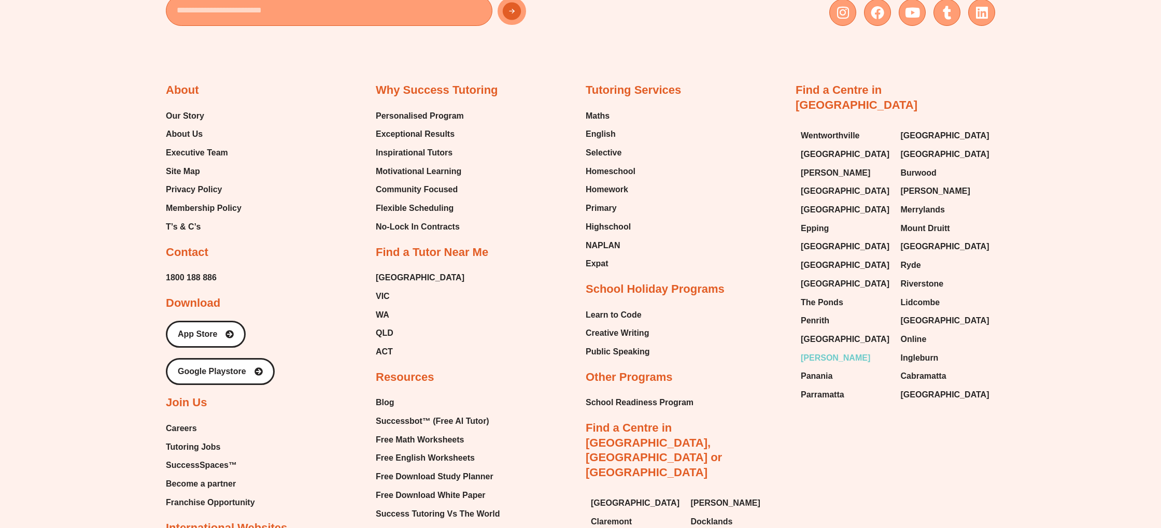
scroll to position [4761, 0]
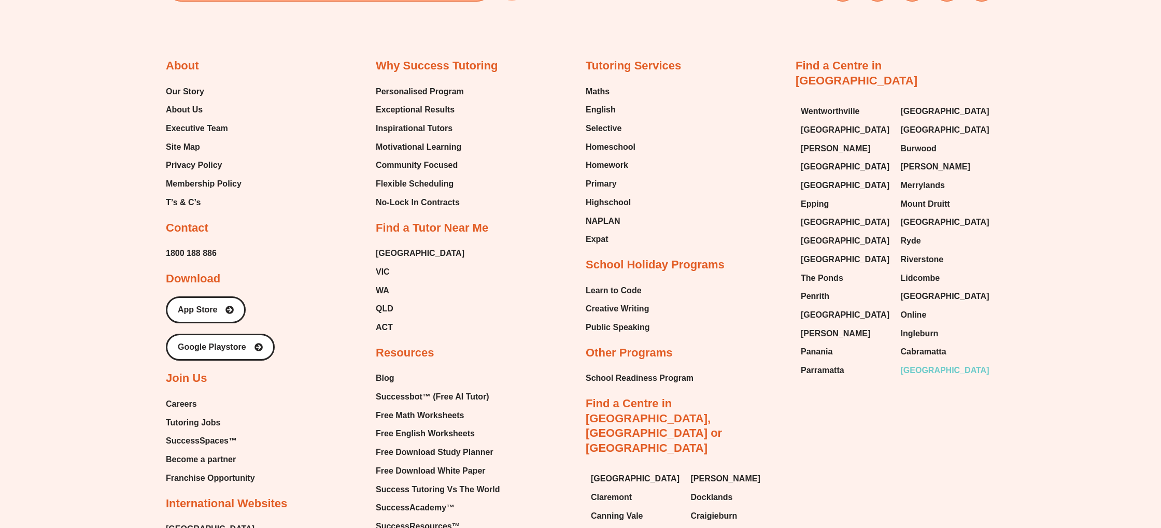
click at [929, 363] on span "[GEOGRAPHIC_DATA]" at bounding box center [945, 371] width 89 height 16
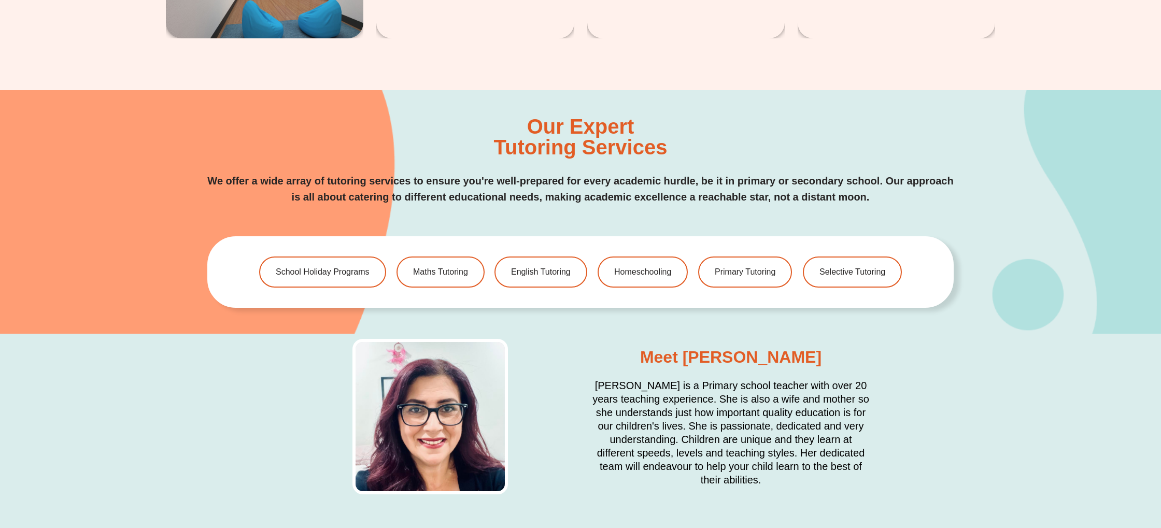
scroll to position [2112, 0]
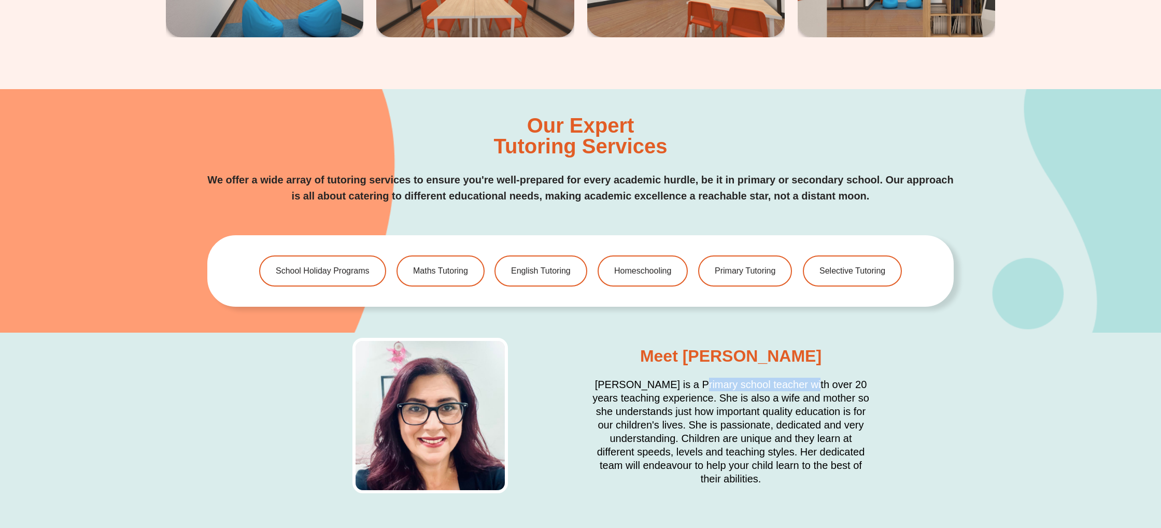
drag, startPoint x: 692, startPoint y: 380, endPoint x: 811, endPoint y: 380, distance: 119.3
click at [808, 381] on h2 "Laurise Dasouqi is a Primary school teacher with over 20 years teaching experie…" at bounding box center [731, 432] width 280 height 108
drag, startPoint x: 811, startPoint y: 380, endPoint x: 820, endPoint y: 378, distance: 8.4
click at [811, 380] on h2 "Laurise Dasouqi is a Primary school teacher with over 20 years teaching experie…" at bounding box center [731, 432] width 280 height 108
click at [880, 376] on div "Meet Laurise Laurise Dasouqi is a Primary school teacher with over 20 years tea…" at bounding box center [580, 416] width 1161 height 166
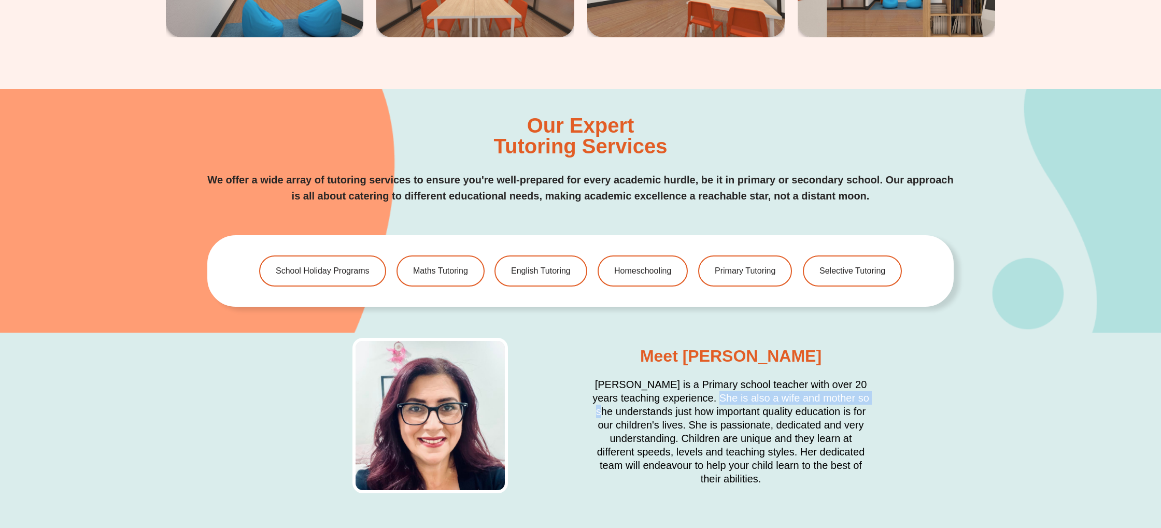
drag, startPoint x: 712, startPoint y: 400, endPoint x: 874, endPoint y: 396, distance: 162.4
click at [874, 396] on div "Meet Laurise Laurise Dasouqi is a Primary school teacher with over 20 years tea…" at bounding box center [731, 416] width 290 height 156
click at [680, 417] on h2 "Laurise Dasouqi is a Primary school teacher with over 20 years teaching experie…" at bounding box center [731, 432] width 280 height 108
click at [685, 426] on h2 "Laurise Dasouqi is a Primary school teacher with over 20 years teaching experie…" at bounding box center [731, 432] width 280 height 108
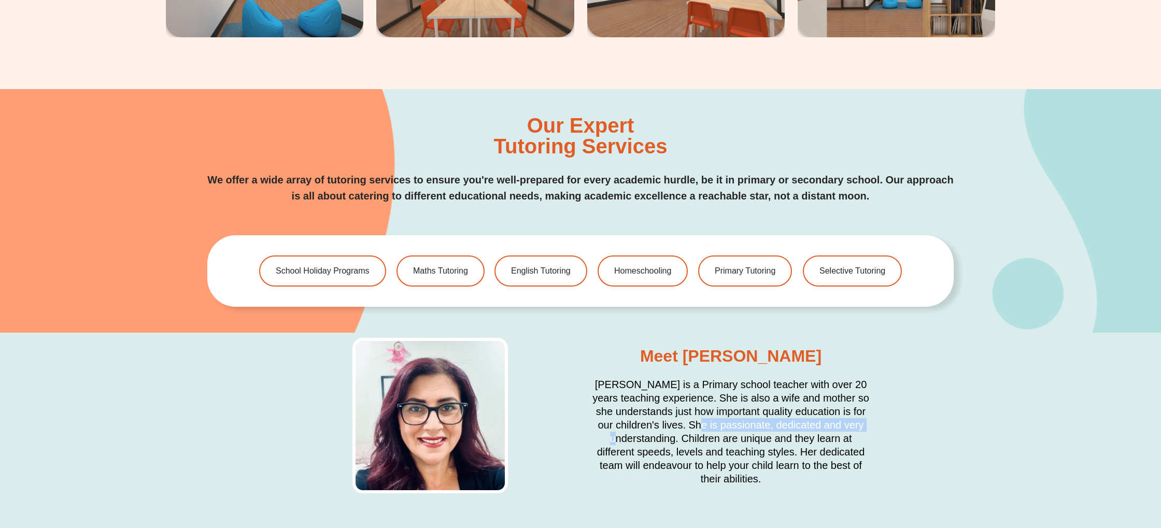
drag, startPoint x: 689, startPoint y: 427, endPoint x: 1002, endPoint y: 423, distance: 313.7
click at [1003, 423] on div "Meet Laurise Laurise Dasouqi is a Primary school teacher with over 20 years tea…" at bounding box center [580, 416] width 1161 height 166
click at [1002, 423] on div "Meet Laurise Laurise Dasouqi is a Primary school teacher with over 20 years tea…" at bounding box center [580, 416] width 1161 height 166
drag, startPoint x: 737, startPoint y: 453, endPoint x: 783, endPoint y: 456, distance: 46.8
click at [773, 454] on h2 "Laurise Dasouqi is a Primary school teacher with over 20 years teaching experie…" at bounding box center [731, 432] width 280 height 108
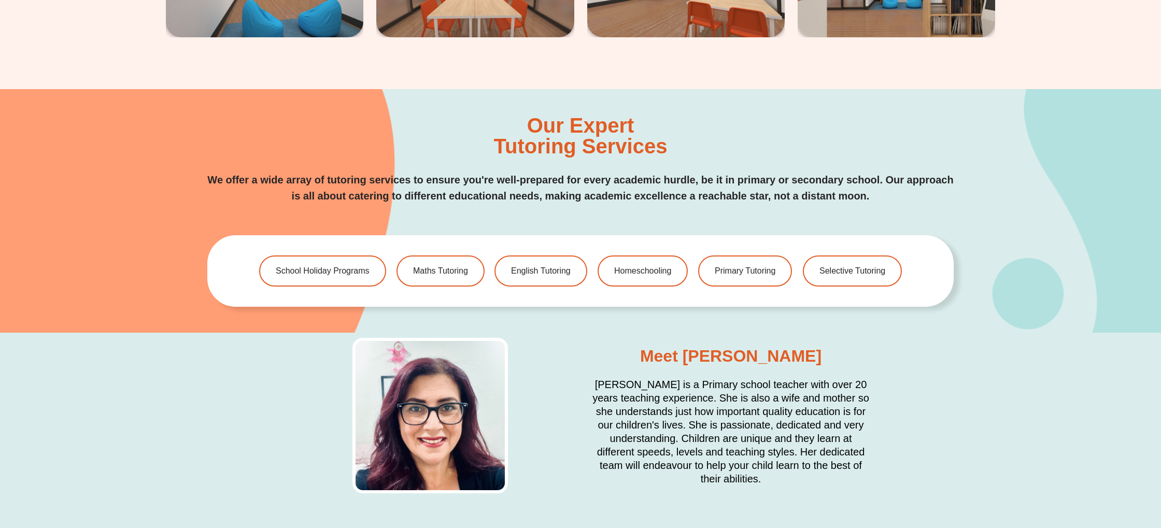
click at [784, 456] on h2 "Laurise Dasouqi is a Primary school teacher with over 20 years teaching experie…" at bounding box center [731, 432] width 280 height 108
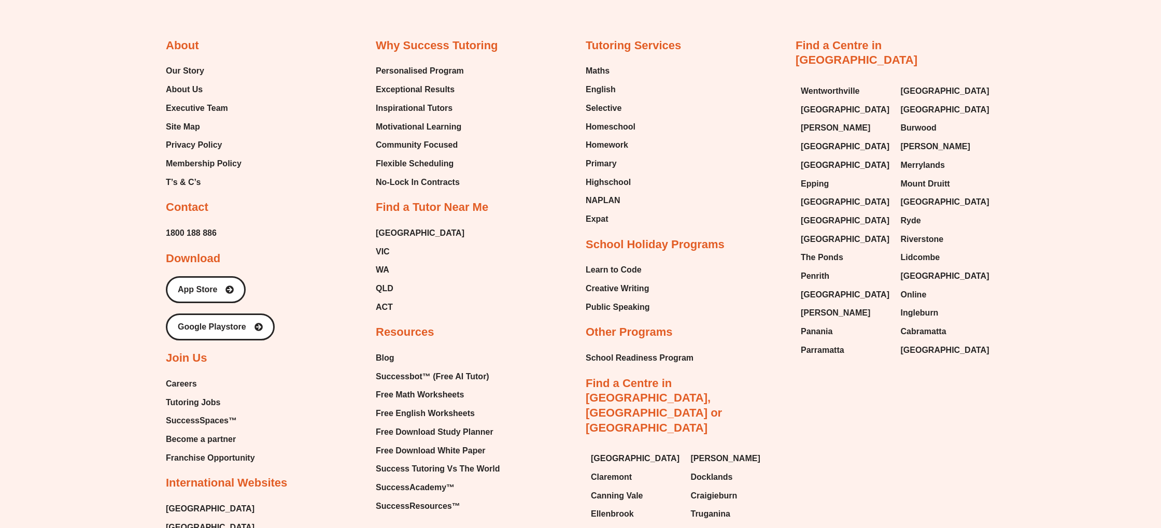
scroll to position [4203, 0]
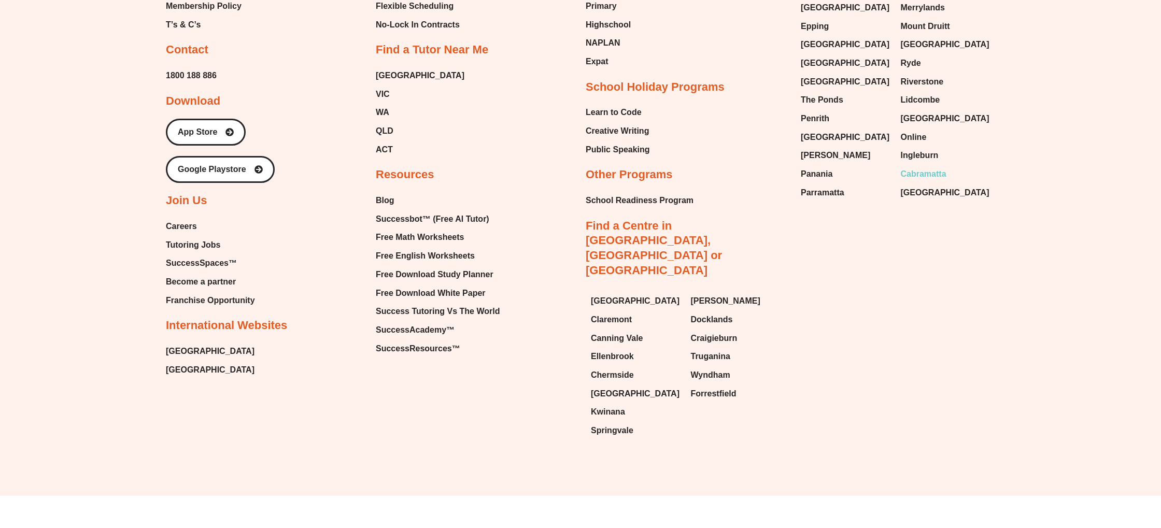
click at [915, 166] on span "Cabramatta" at bounding box center [924, 174] width 46 height 16
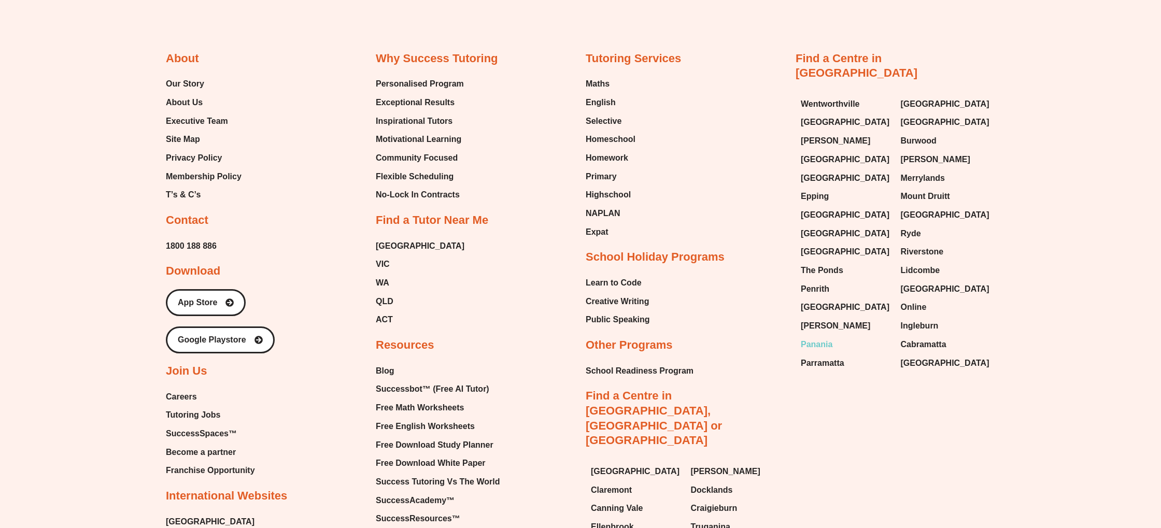
scroll to position [4681, 0]
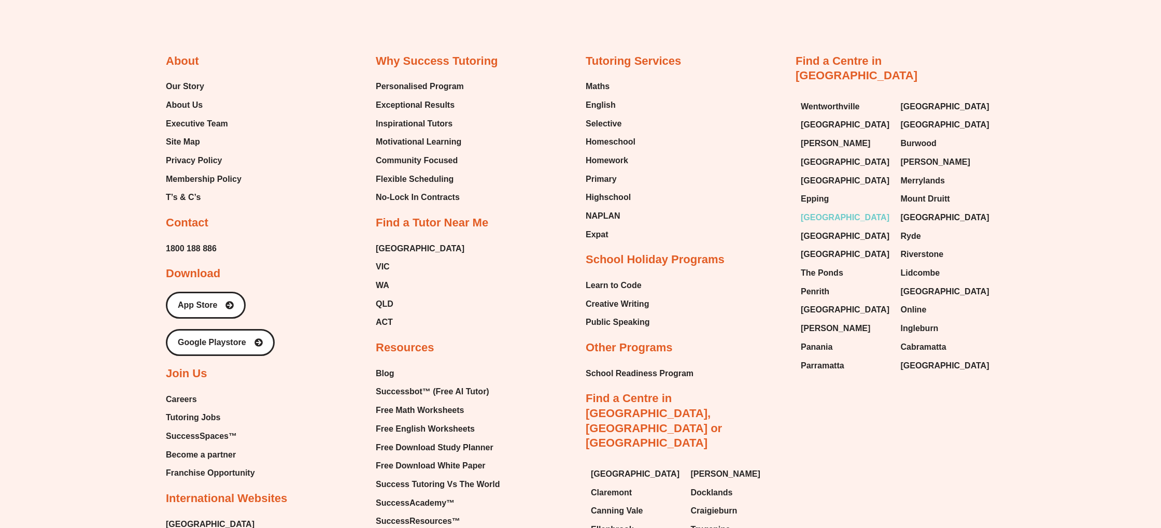
click at [814, 210] on span "[GEOGRAPHIC_DATA]" at bounding box center [845, 218] width 89 height 16
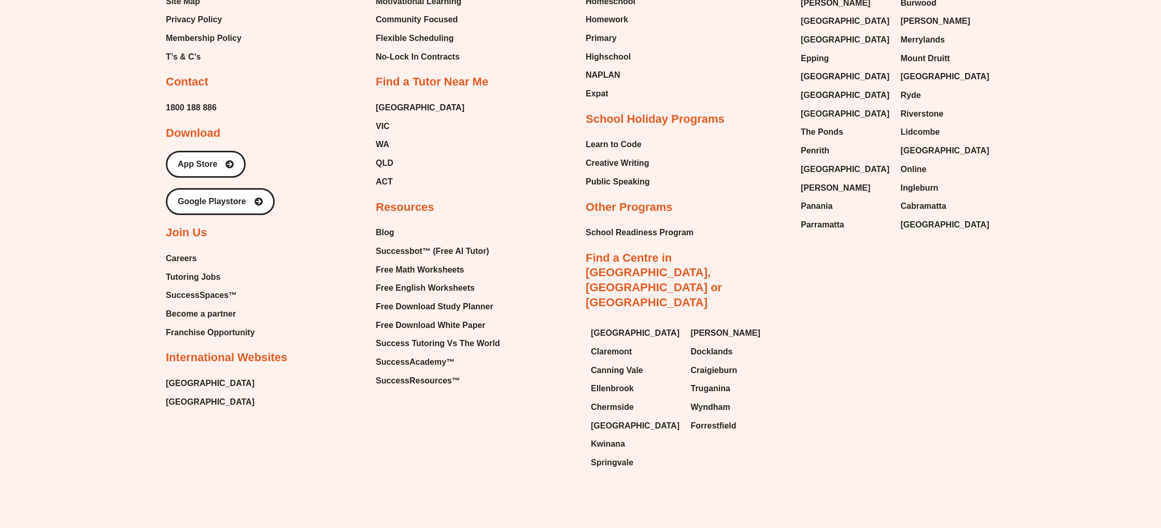
scroll to position [6533, 0]
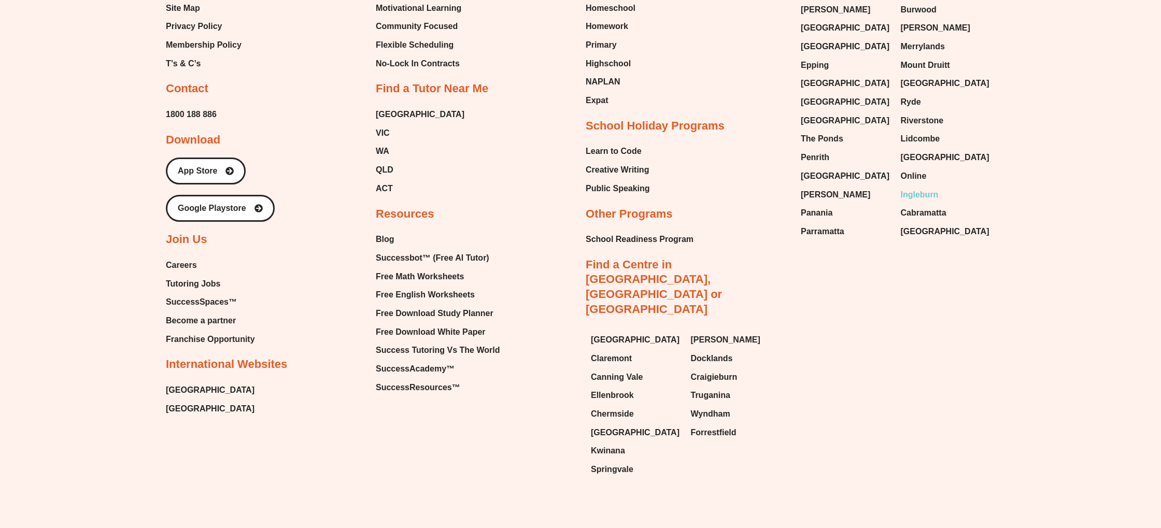
click at [920, 187] on span "Ingleburn" at bounding box center [920, 195] width 38 height 16
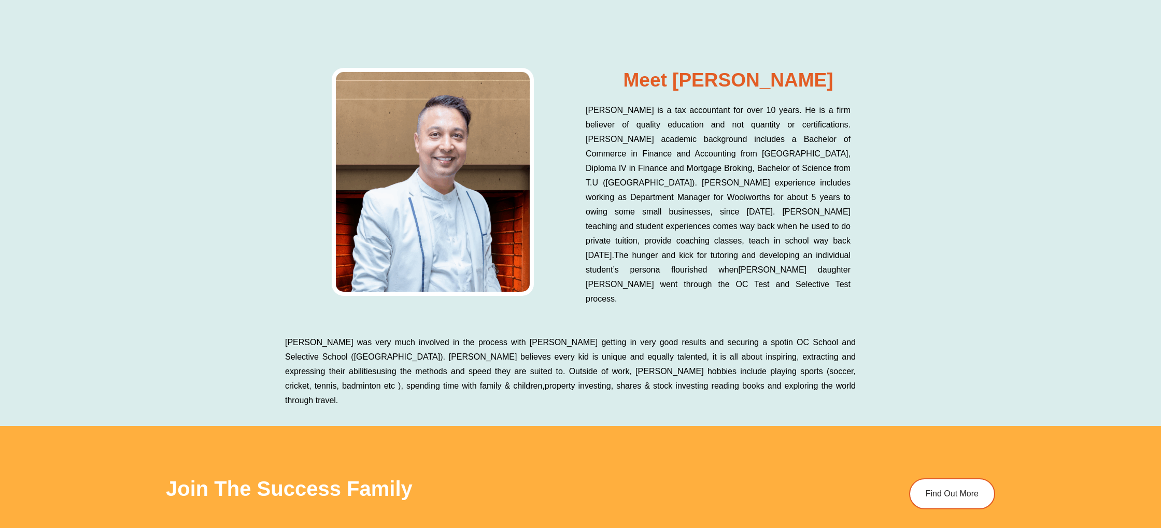
scroll to position [5665, 0]
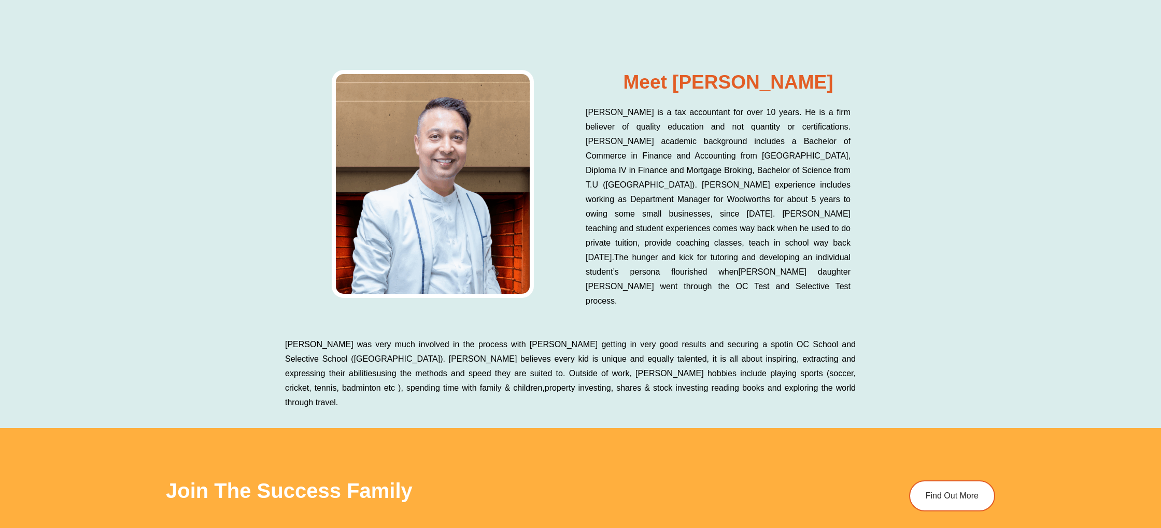
drag, startPoint x: 886, startPoint y: 175, endPoint x: 898, endPoint y: 177, distance: 12.7
click at [899, 177] on div "Meet Balram Balram is a tax accountant for over 10 years. He is a firm believer…" at bounding box center [580, 196] width 1161 height 273
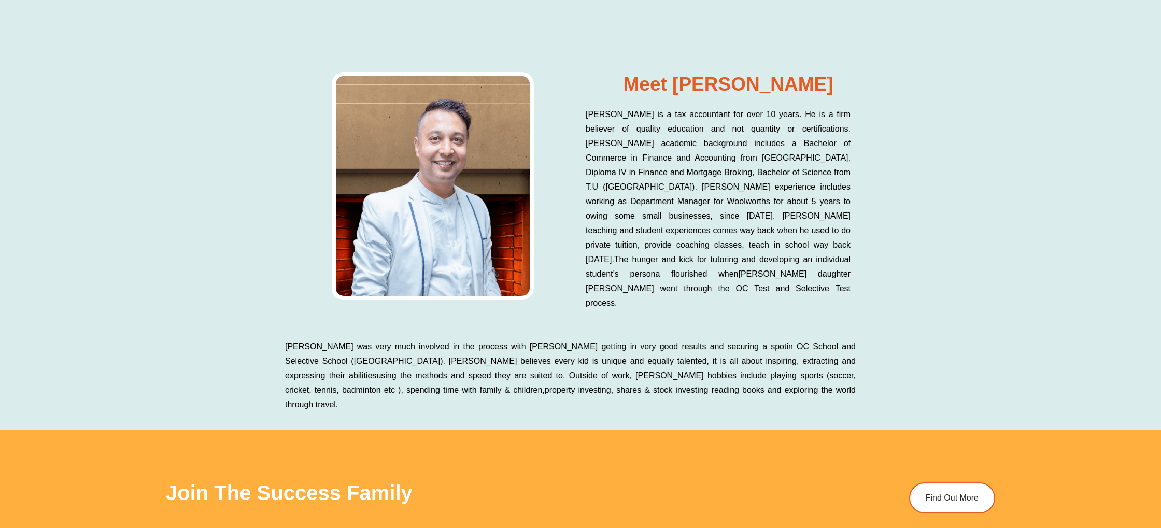
click at [899, 177] on div "Meet Balram Balram is a tax accountant for over 10 years. He is a firm believer…" at bounding box center [580, 198] width 1161 height 273
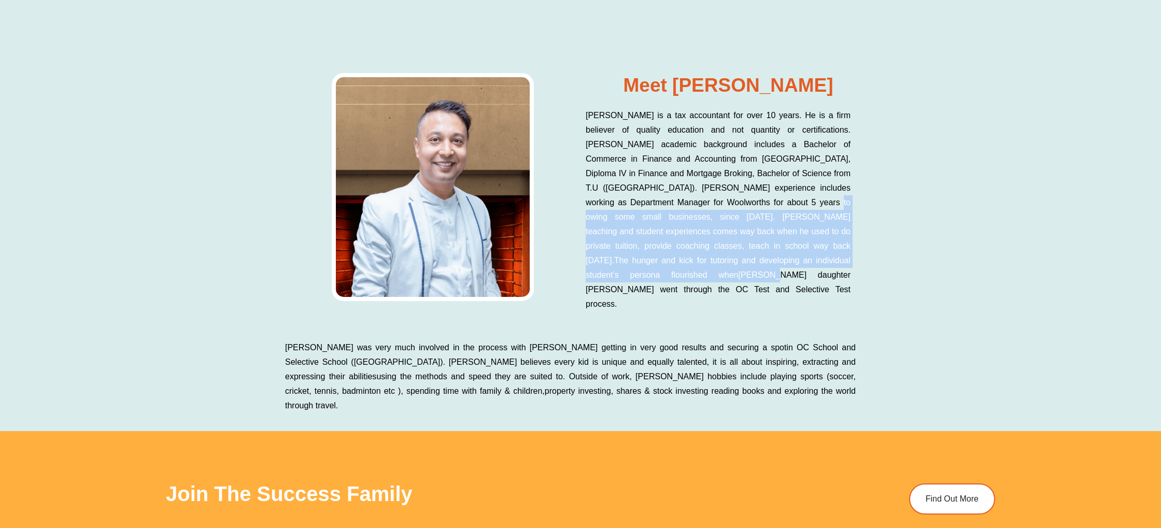
drag, startPoint x: 741, startPoint y: 205, endPoint x: 1004, endPoint y: 260, distance: 268.1
click at [1004, 260] on div "Meet Balram Balram is a tax accountant for over 10 years. He is a firm believer…" at bounding box center [580, 199] width 1161 height 273
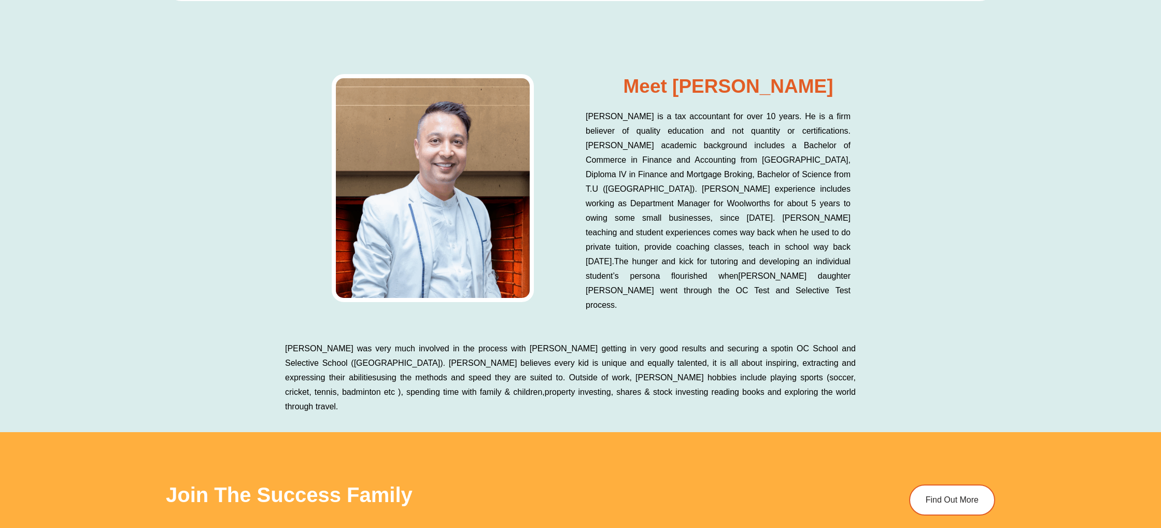
click at [1004, 260] on div "Meet Balram Balram is a tax accountant for over 10 years. He is a firm believer…" at bounding box center [580, 200] width 1161 height 273
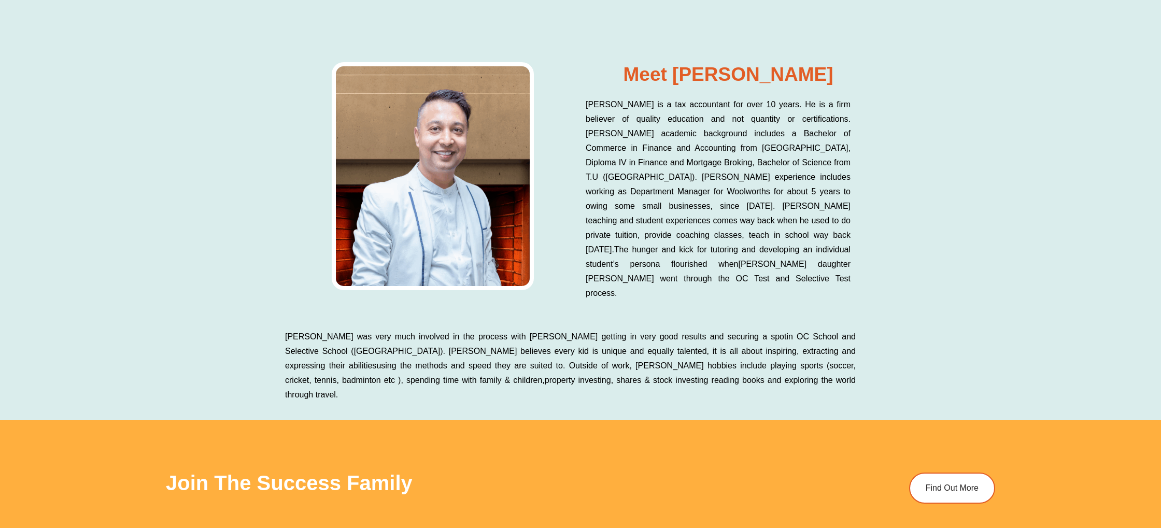
scroll to position [5675, 0]
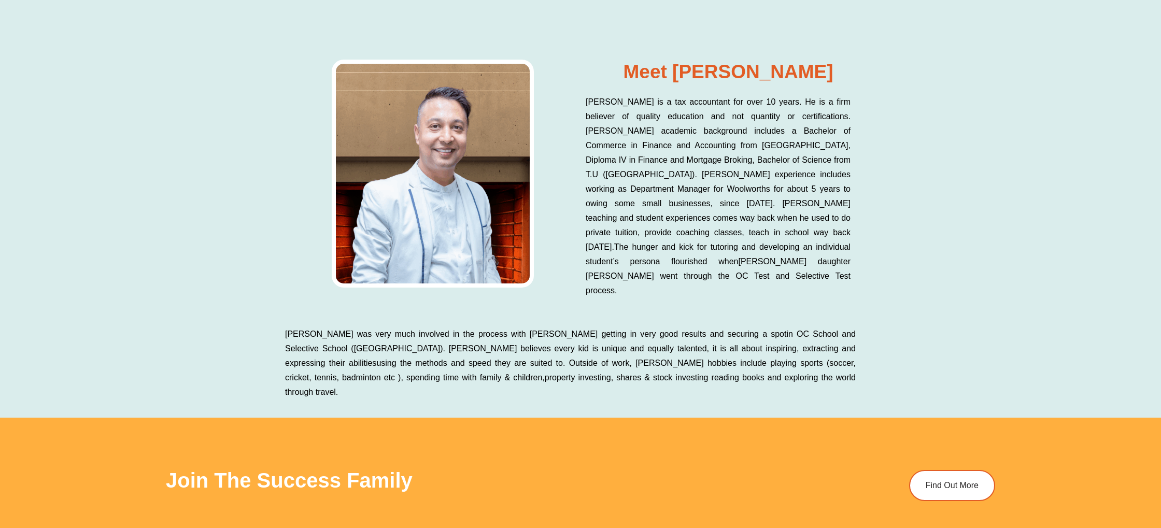
click at [1161, 343] on div "Balram was very much involved in the process with Ruby getting in very good res…" at bounding box center [580, 370] width 1161 height 96
drag, startPoint x: 696, startPoint y: 307, endPoint x: 496, endPoint y: 294, distance: 200.6
click at [651, 327] on p "Balram was very much involved in the process with Ruby getting in very good res…" at bounding box center [570, 363] width 571 height 73
click at [320, 330] on span "in OC School and Selective School (Sydney Girls High School). Balram believes e…" at bounding box center [570, 349] width 571 height 38
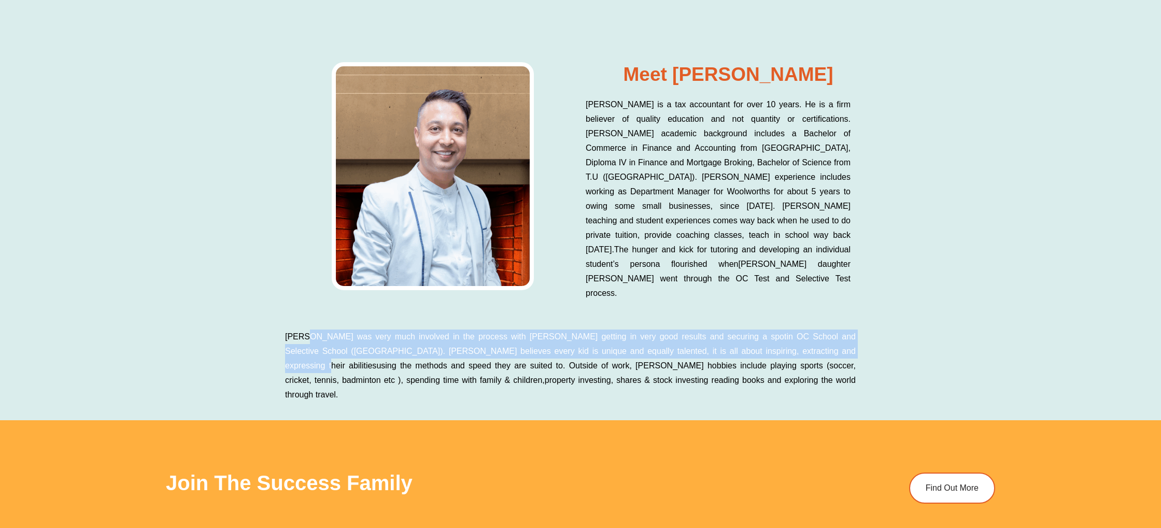
drag, startPoint x: 313, startPoint y: 316, endPoint x: 756, endPoint y: 333, distance: 443.7
click at [753, 333] on p "Balram was very much involved in the process with Ruby getting in very good res…" at bounding box center [570, 366] width 571 height 73
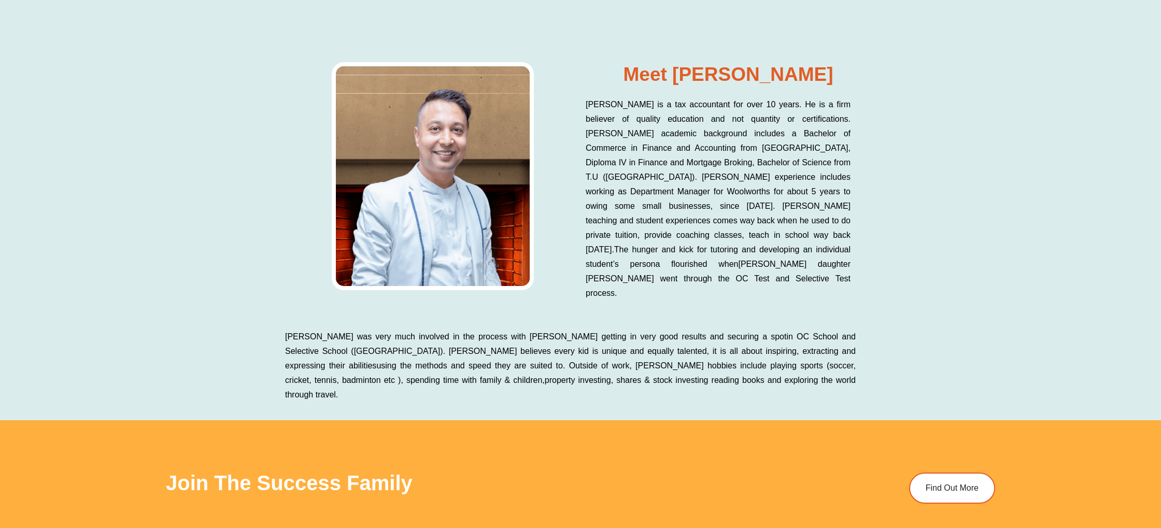
drag, startPoint x: 756, startPoint y: 333, endPoint x: 674, endPoint y: 325, distance: 83.4
click at [756, 333] on p "Balram was very much involved in the process with Ruby getting in very good res…" at bounding box center [570, 366] width 571 height 73
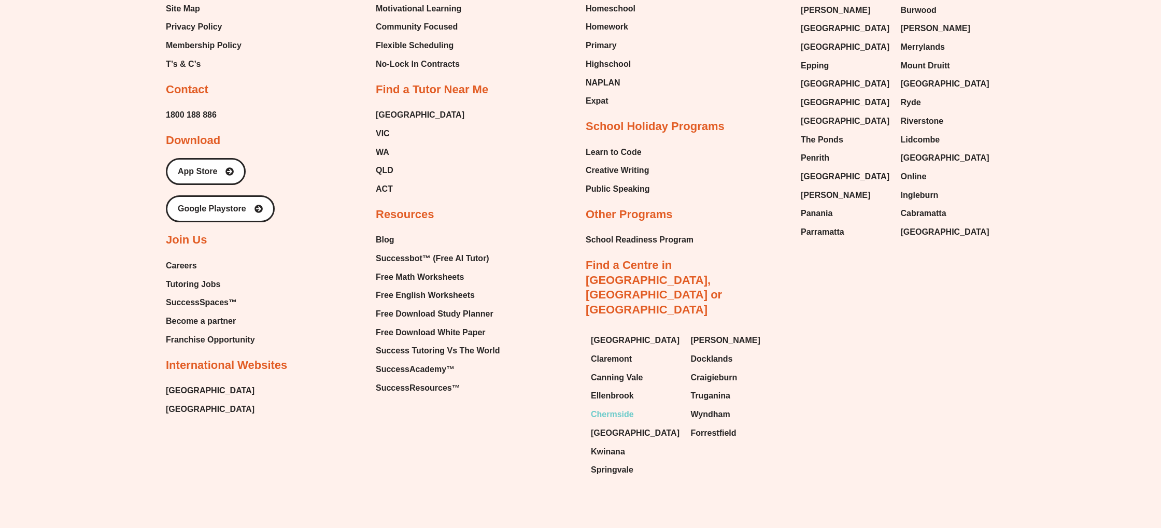
scroll to position [7868, 0]
click at [462, 268] on span "Free Math Worksheets" at bounding box center [420, 276] width 88 height 16
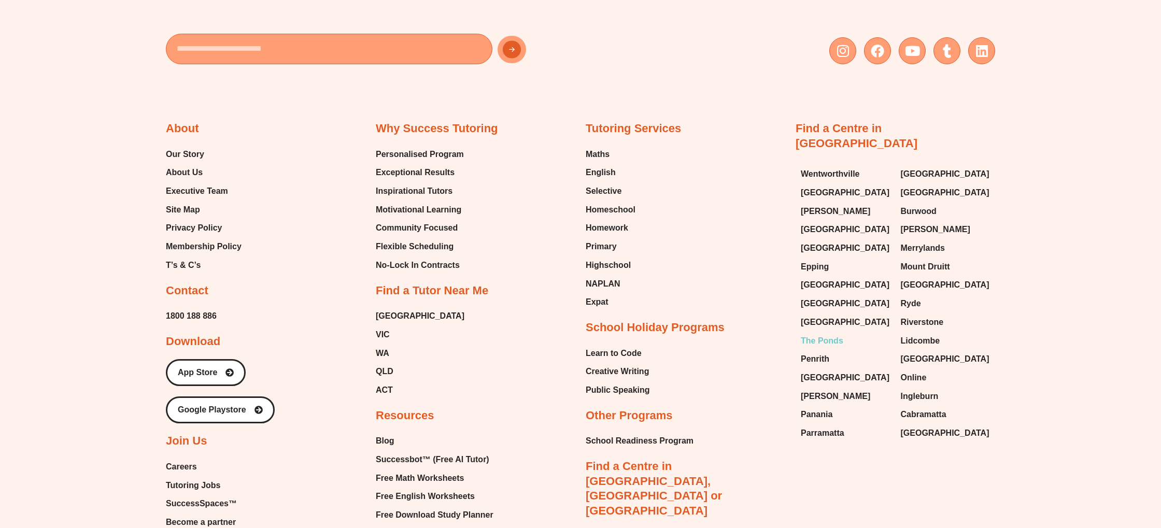
scroll to position [7646, 0]
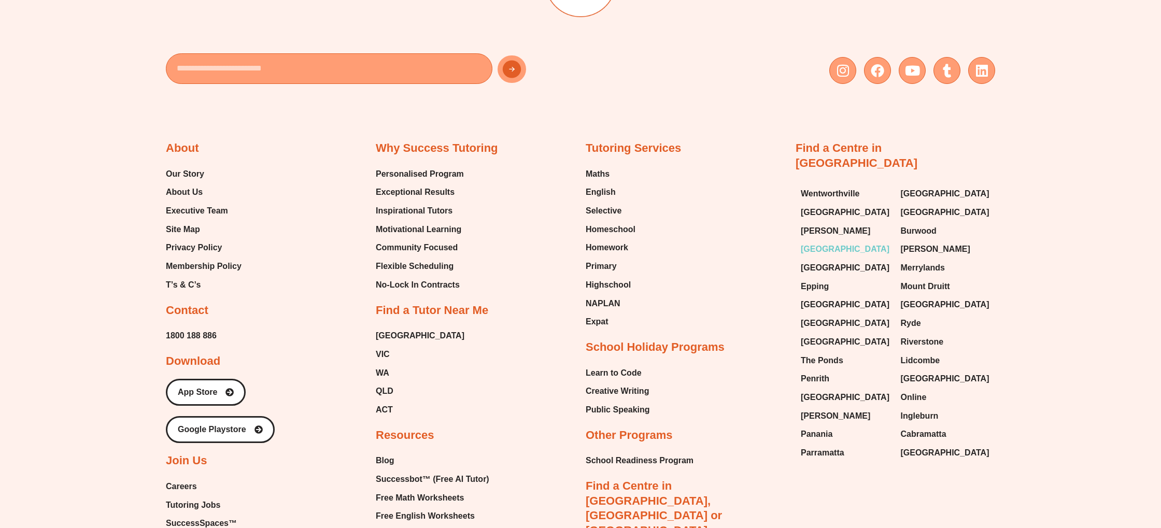
click at [857, 242] on link "[GEOGRAPHIC_DATA]" at bounding box center [846, 250] width 90 height 16
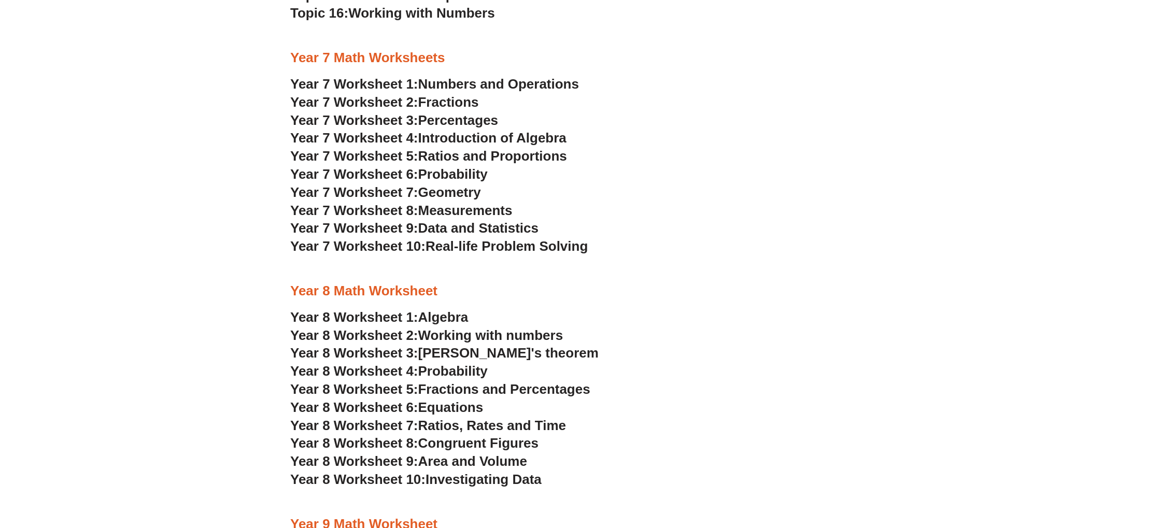
scroll to position [2683, 0]
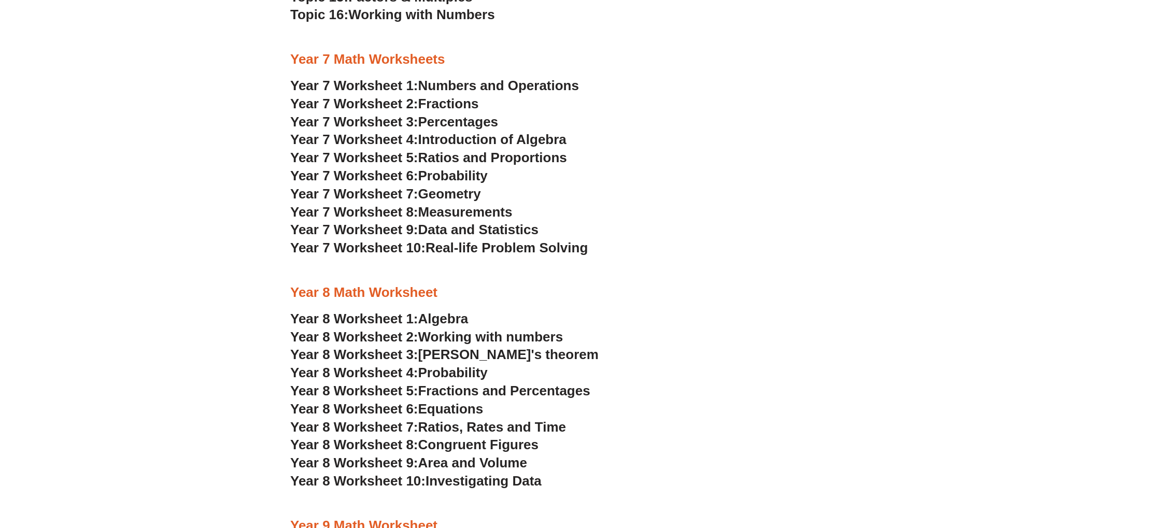
click at [555, 81] on span "Numbers and Operations" at bounding box center [498, 86] width 161 height 16
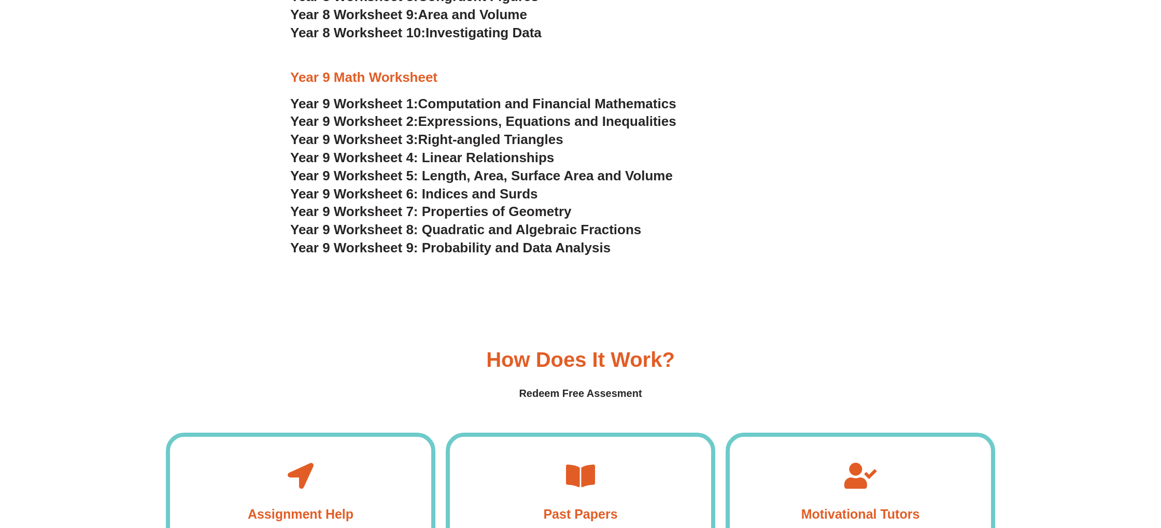
scroll to position [3129, 0]
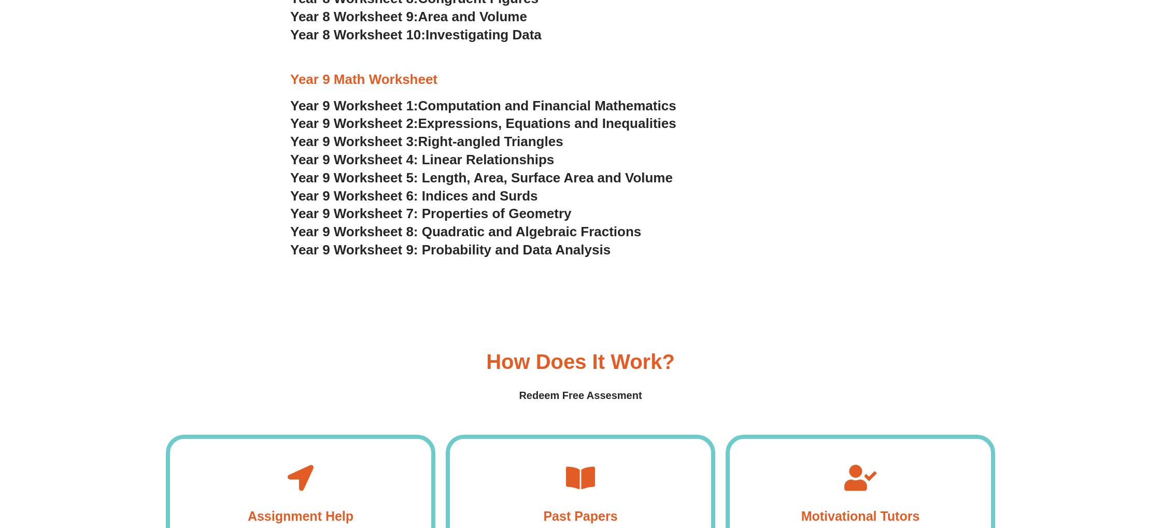
click at [549, 109] on span "Computation and Financial Mathematics" at bounding box center [547, 106] width 258 height 16
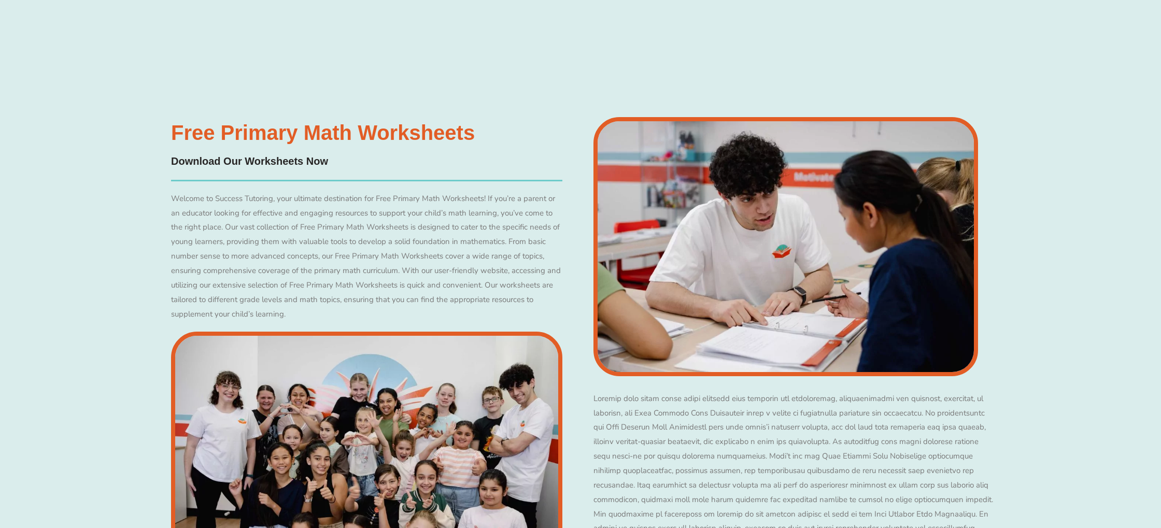
scroll to position [5073, 0]
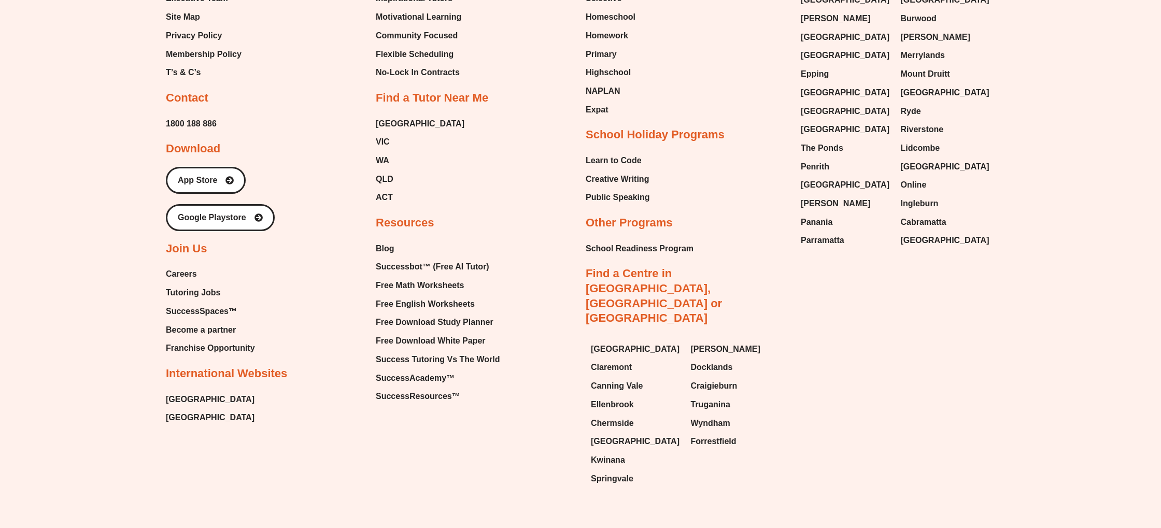
scroll to position [6328, 0]
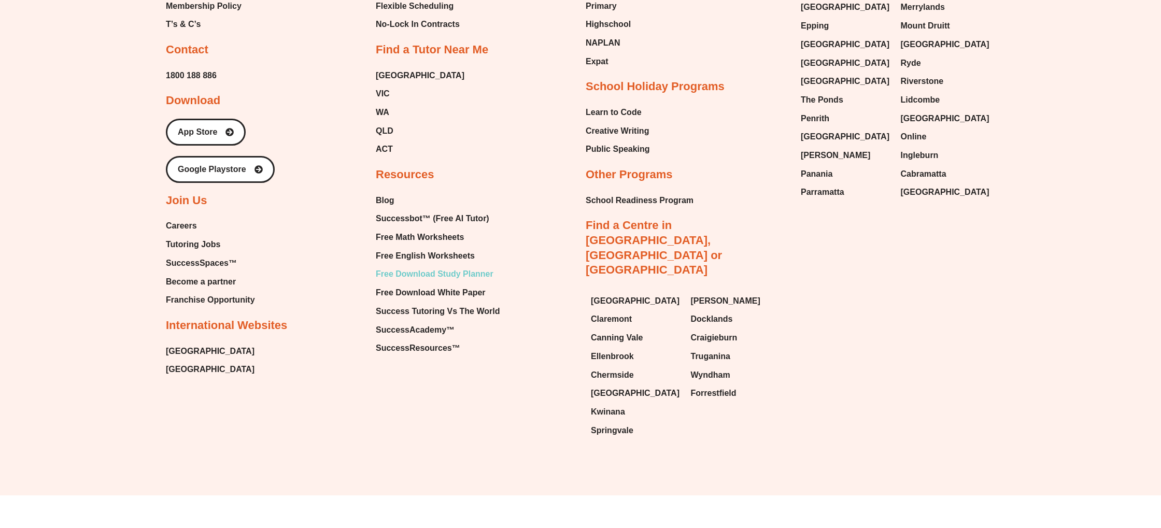
click at [494, 279] on link "Free Download Study Planner" at bounding box center [438, 275] width 124 height 16
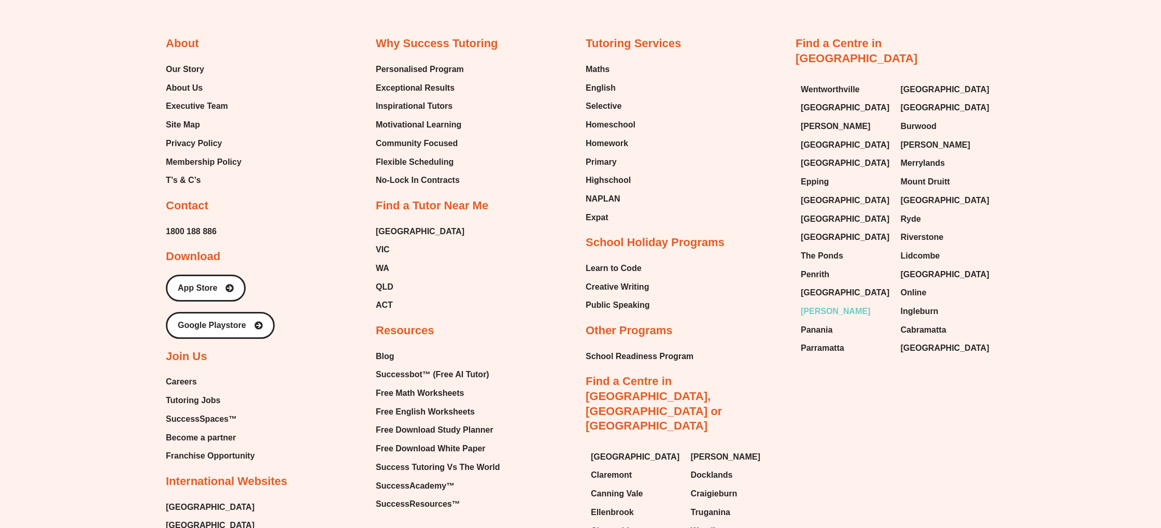
click at [823, 304] on span "[PERSON_NAME]" at bounding box center [835, 312] width 69 height 16
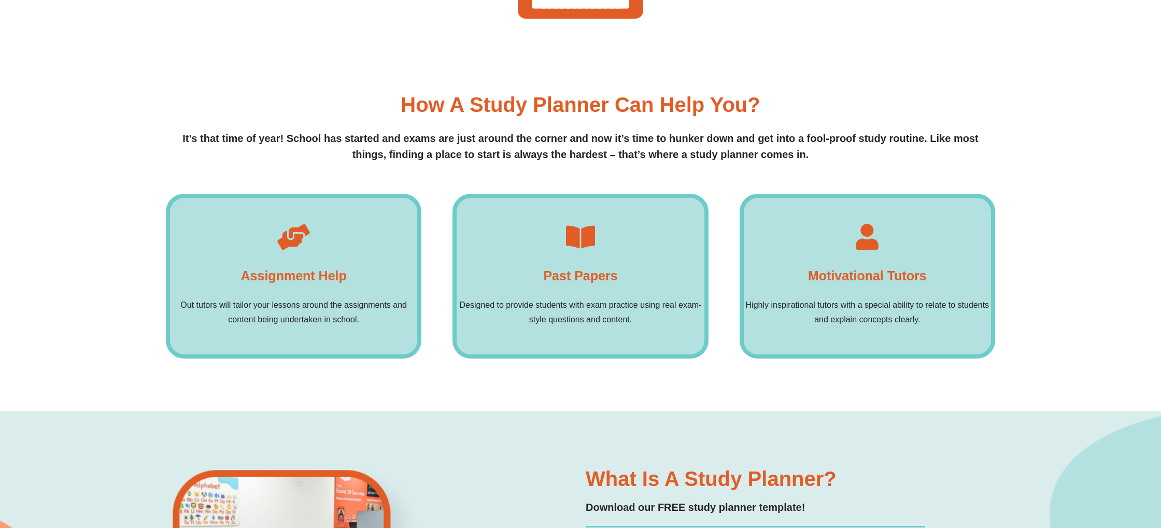
scroll to position [752, 0]
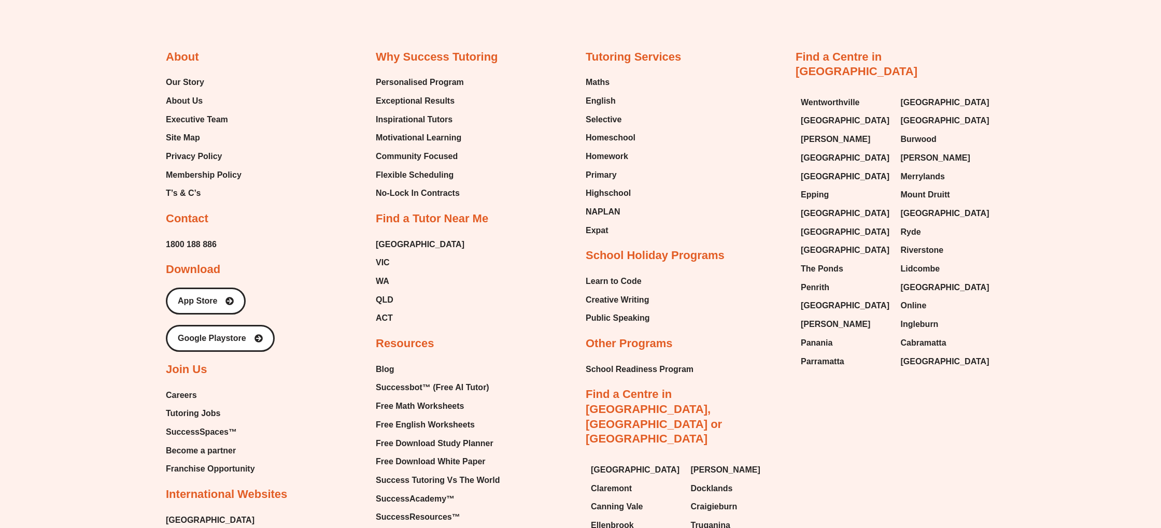
scroll to position [6213, 0]
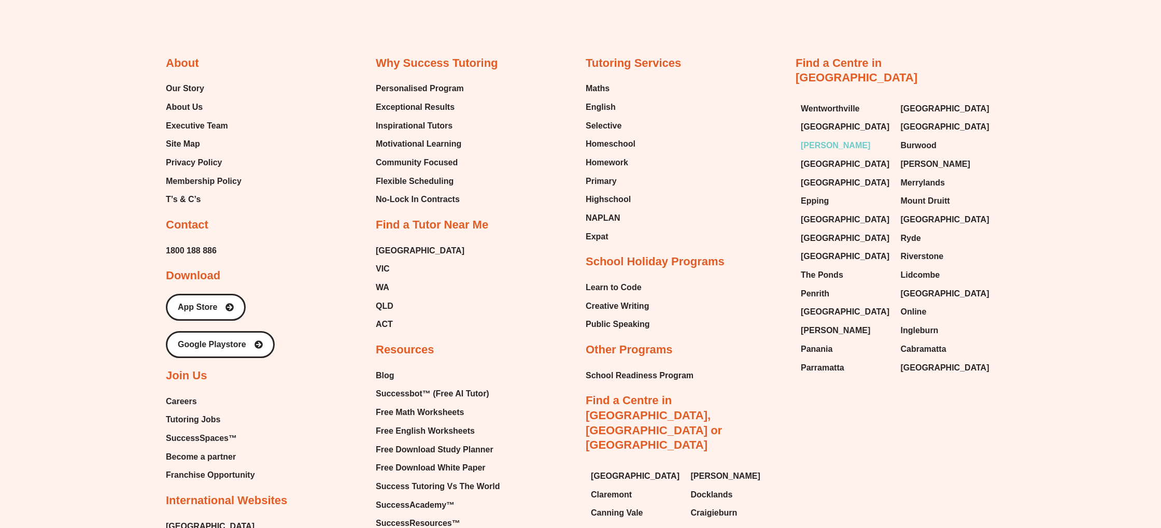
click at [831, 138] on link "[PERSON_NAME]" at bounding box center [846, 146] width 90 height 16
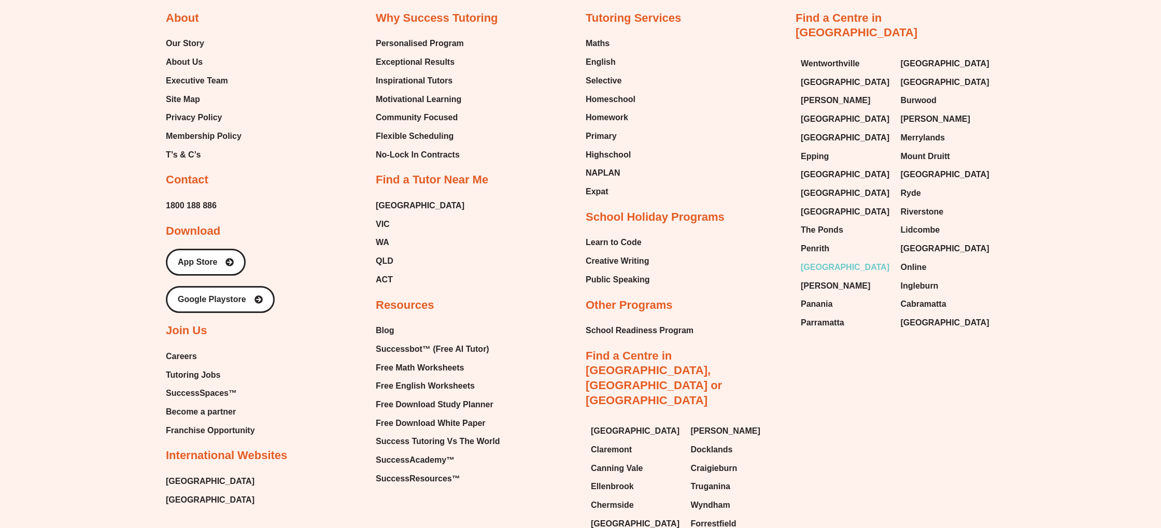
scroll to position [6442, 0]
click at [950, 165] on span "[GEOGRAPHIC_DATA]" at bounding box center [945, 173] width 89 height 16
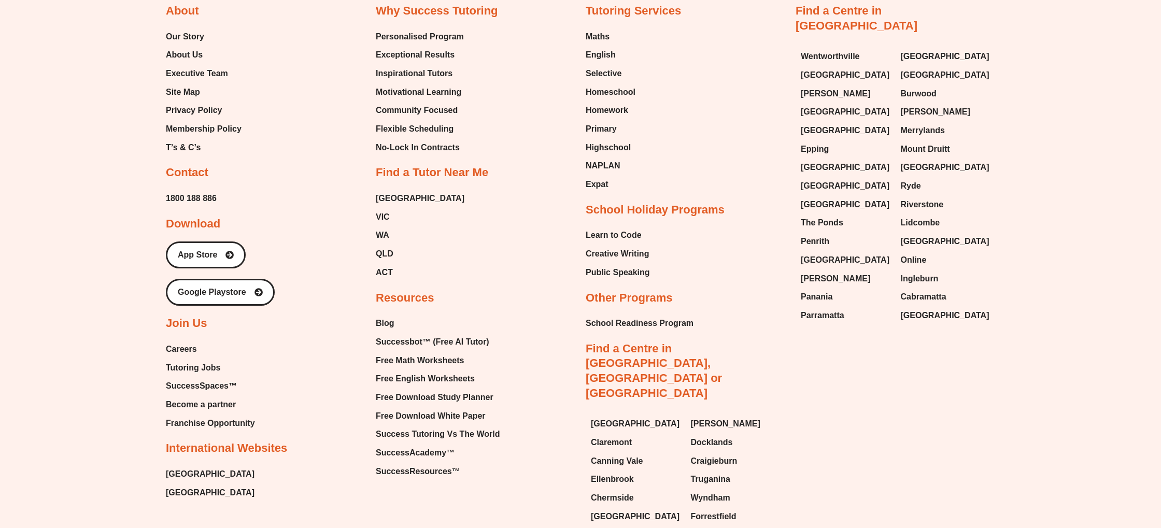
scroll to position [5345, 0]
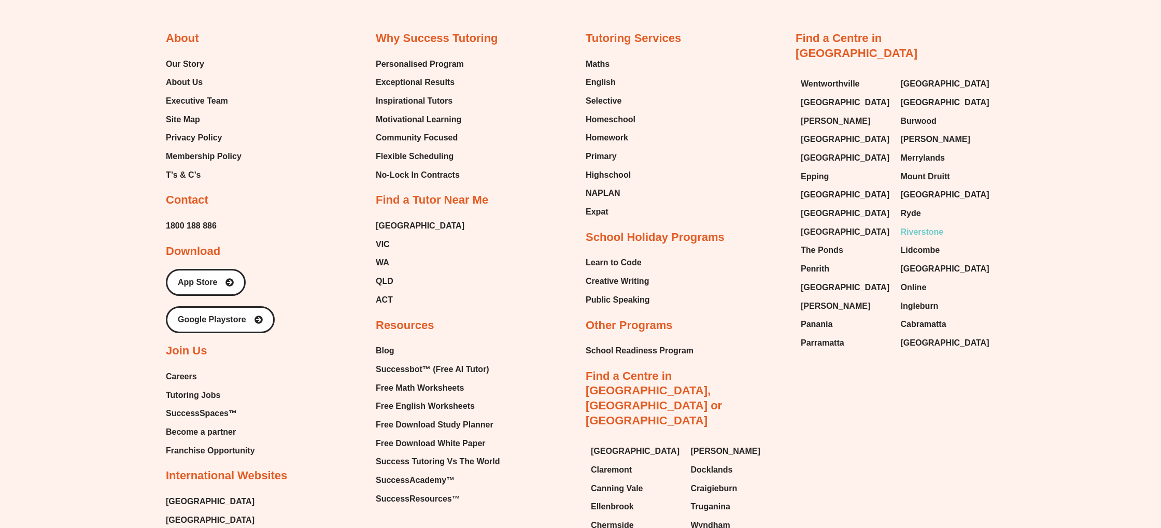
click at [944, 225] on link "Riverstone" at bounding box center [946, 233] width 90 height 16
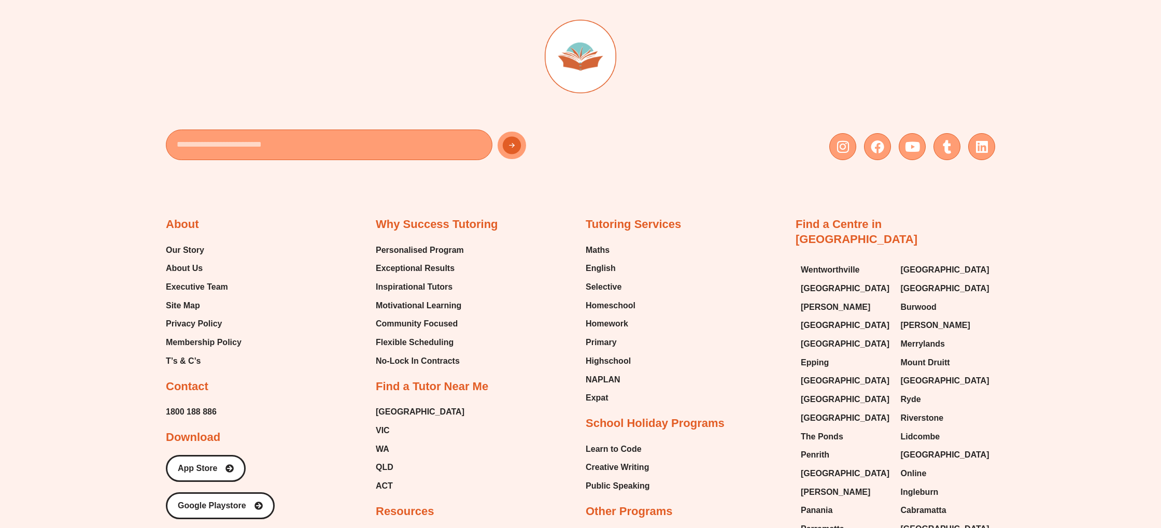
scroll to position [5793, 0]
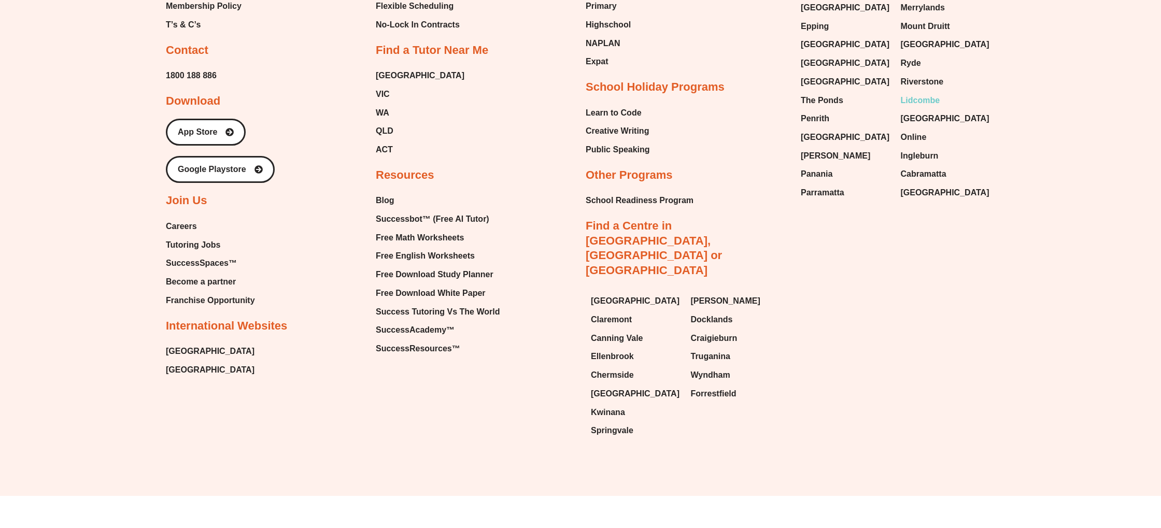
click at [929, 93] on span "Lidcombe" at bounding box center [920, 101] width 39 height 16
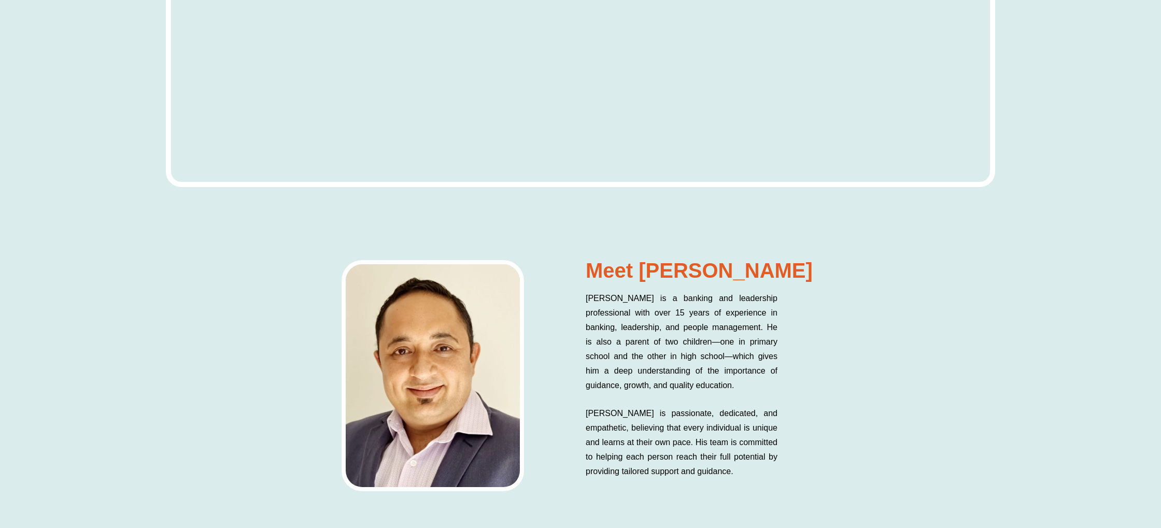
scroll to position [5051, 0]
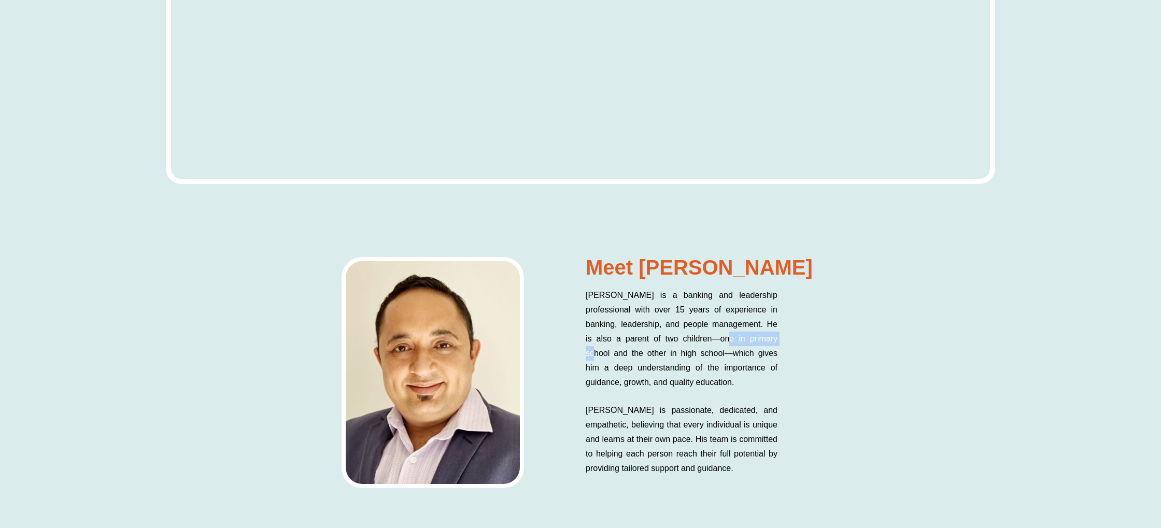
drag, startPoint x: 734, startPoint y: 337, endPoint x: 775, endPoint y: 342, distance: 40.7
click at [774, 342] on p "Dinesh is a banking and leadership professional with over 15 years of experienc…" at bounding box center [682, 339] width 192 height 102
drag, startPoint x: 775, startPoint y: 342, endPoint x: 757, endPoint y: 341, distance: 17.6
click at [775, 342] on p "Dinesh is a banking and leadership professional with over 15 years of experienc…" at bounding box center [682, 339] width 192 height 102
click at [720, 355] on p "Dinesh is a banking and leadership professional with over 15 years of experienc…" at bounding box center [682, 339] width 192 height 102
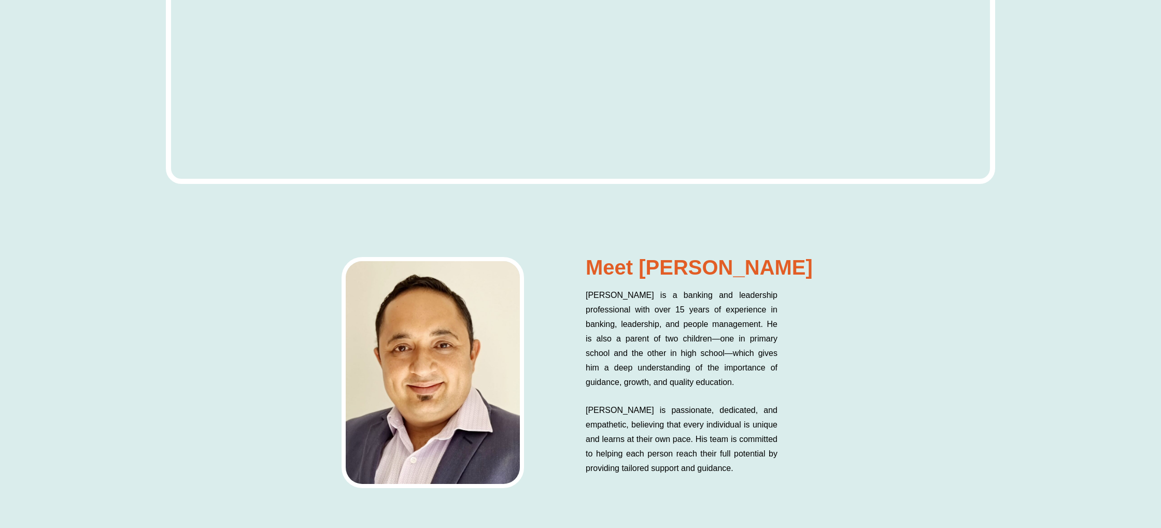
drag, startPoint x: 728, startPoint y: 355, endPoint x: 675, endPoint y: 358, distance: 53.5
click at [727, 355] on p "Dinesh is a banking and leadership professional with over 15 years of experienc…" at bounding box center [682, 339] width 192 height 102
click at [835, 374] on div "Dinesh is a banking and leadership professional with over 15 years of experienc…" at bounding box center [728, 404] width 285 height 233
click at [836, 374] on div "Dinesh is a banking and leadership professional with over 15 years of experienc…" at bounding box center [728, 404] width 285 height 233
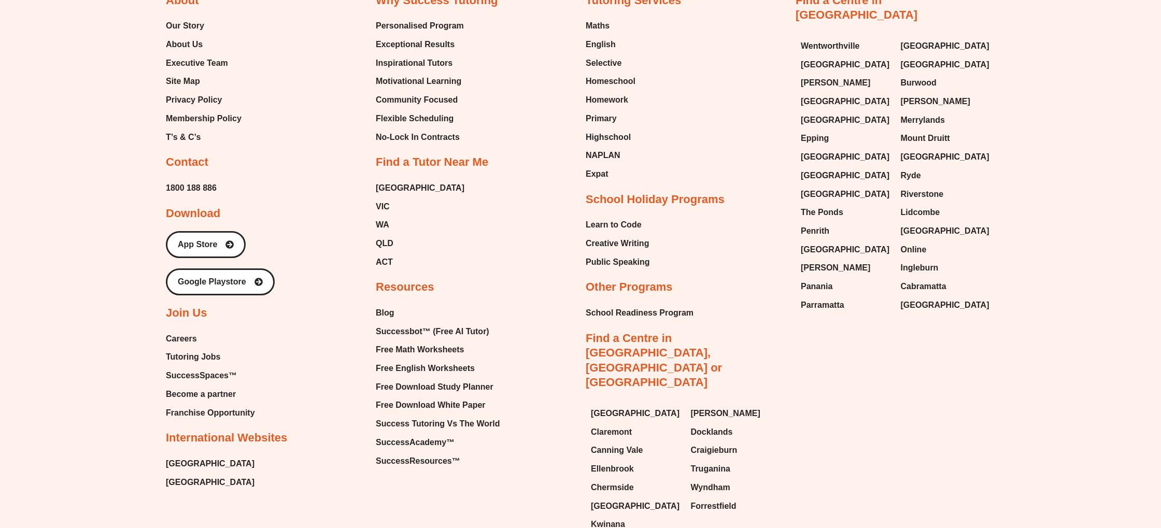
scroll to position [7299, 0]
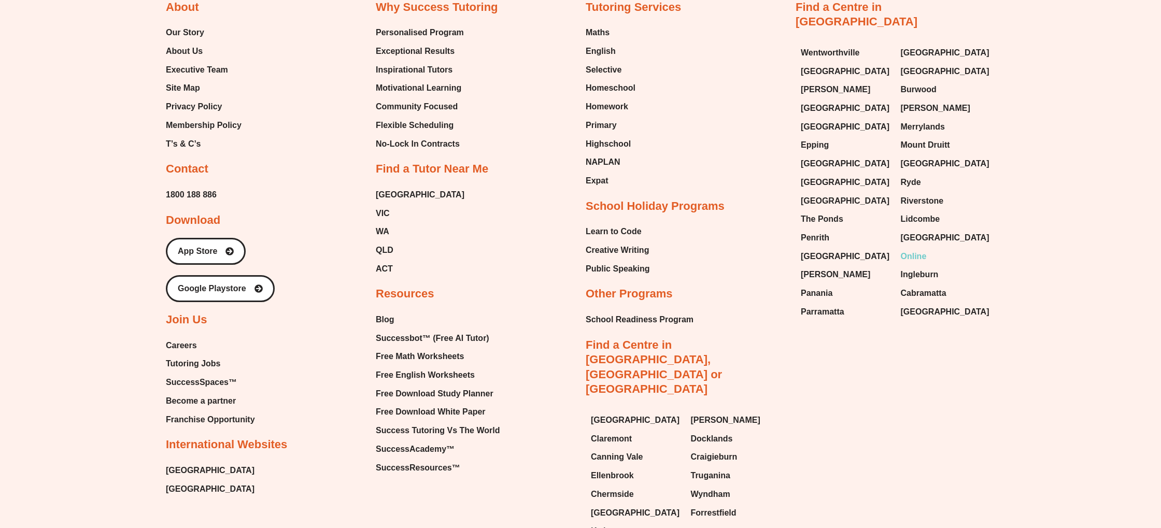
click at [908, 249] on span "Online" at bounding box center [914, 257] width 26 height 16
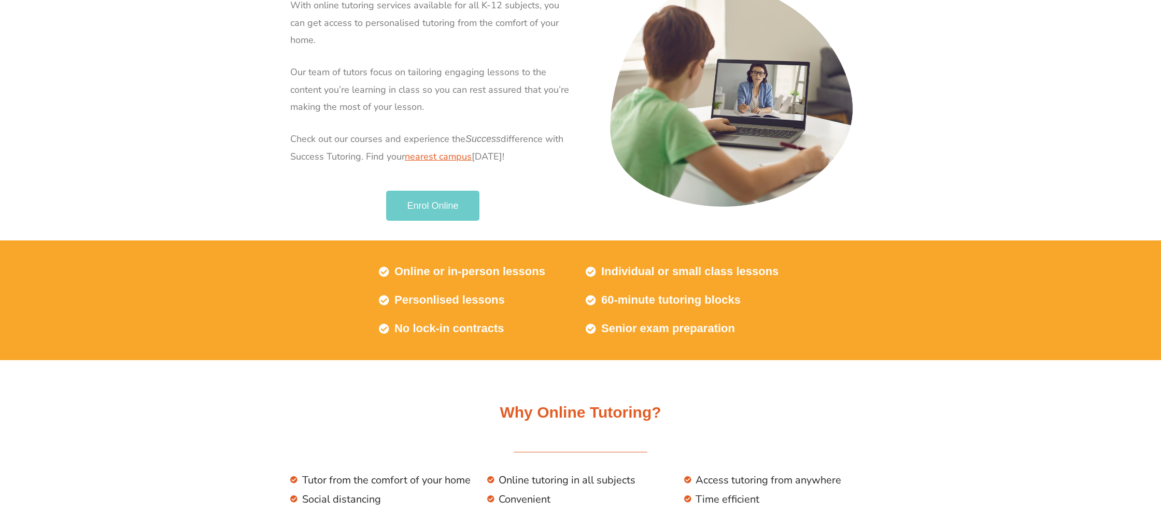
scroll to position [122, 0]
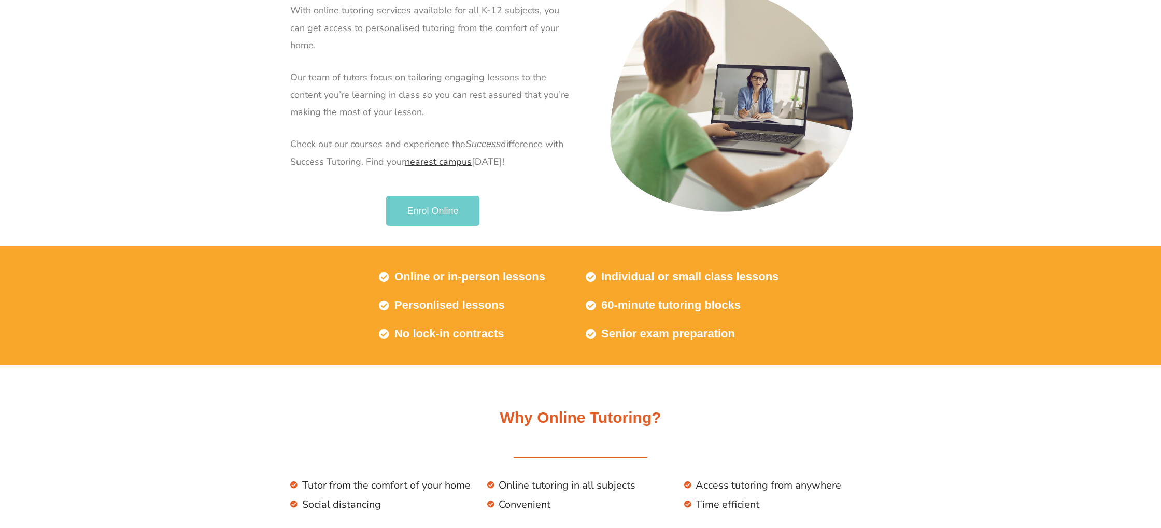
click at [441, 156] on link "nearest campus" at bounding box center [438, 162] width 67 height 12
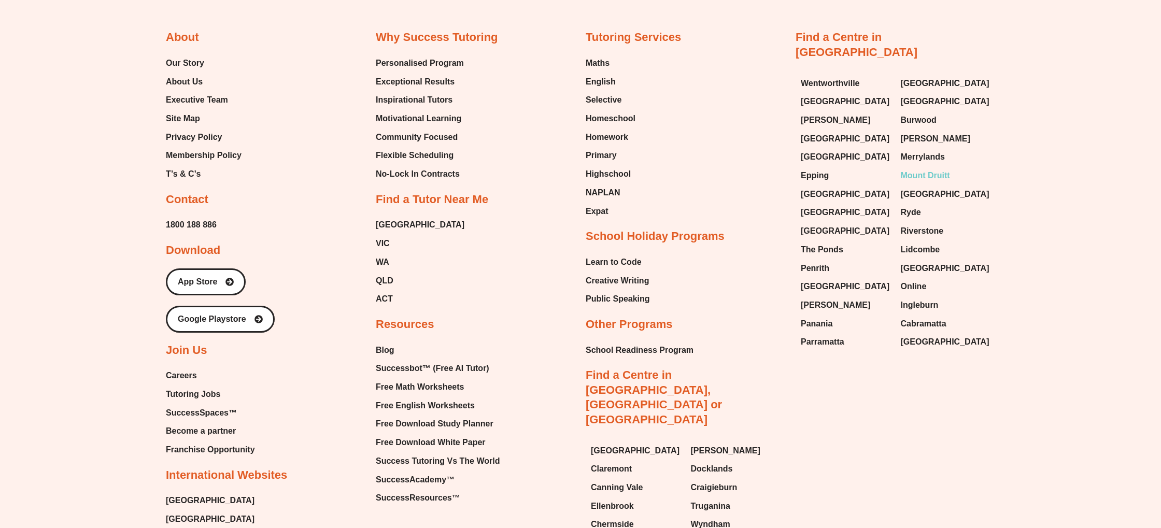
scroll to position [4958, 0]
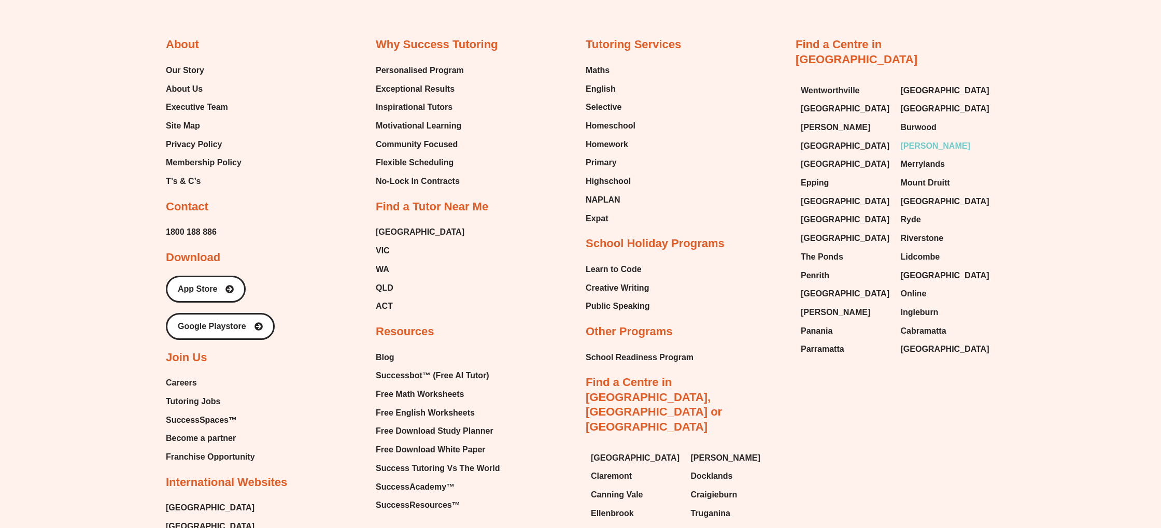
click at [940, 138] on span "[PERSON_NAME]" at bounding box center [935, 146] width 69 height 16
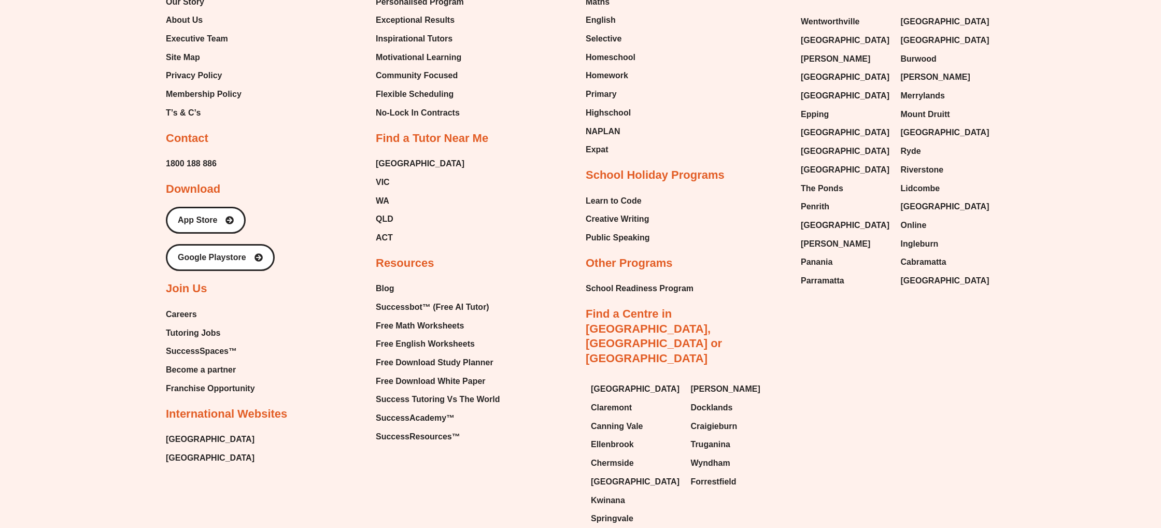
scroll to position [4940, 0]
